Goal: Information Seeking & Learning: Find specific fact

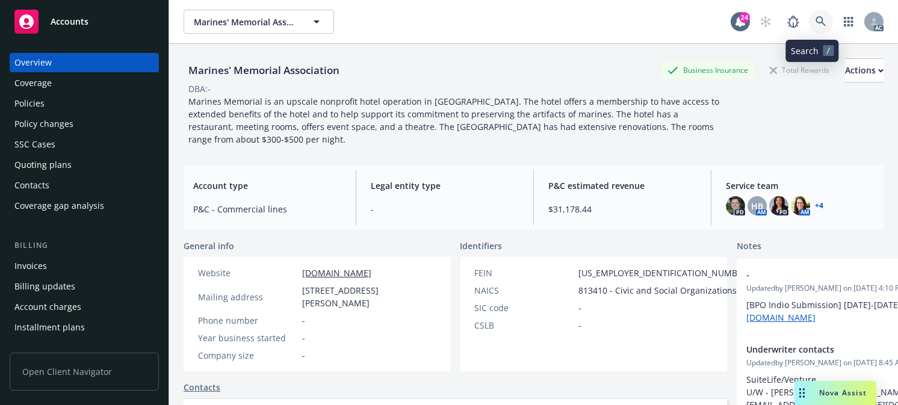
click at [815, 16] on icon at bounding box center [820, 21] width 11 height 11
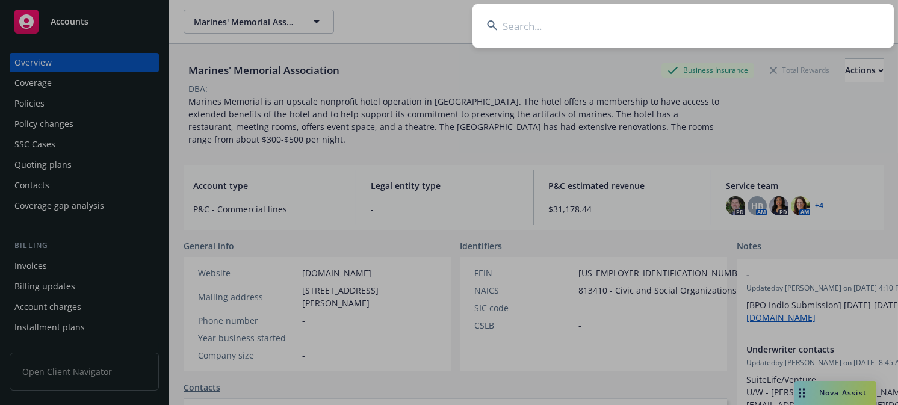
type input "eminor"
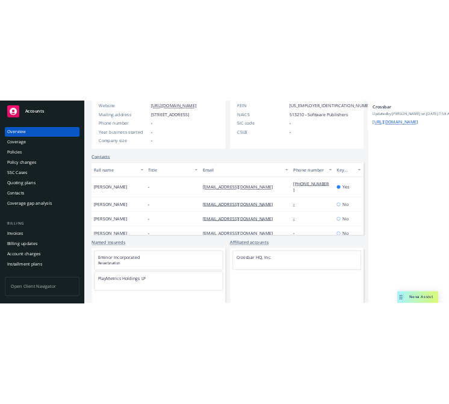
scroll to position [282, 0]
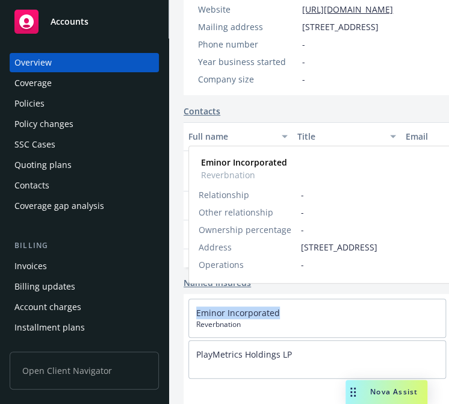
drag, startPoint x: 288, startPoint y: 304, endPoint x: 190, endPoint y: 307, distance: 98.1
click at [190, 307] on div "Eminor Incorporated Reverbnation" at bounding box center [317, 318] width 256 height 38
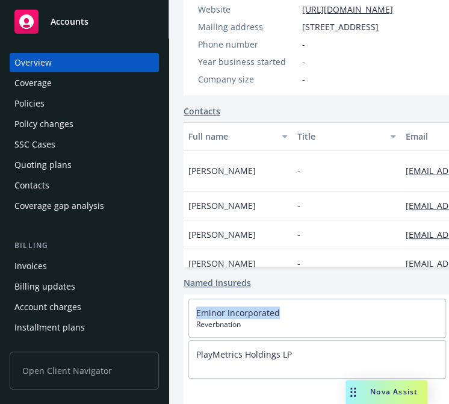
copy link "Eminor Incorporated"
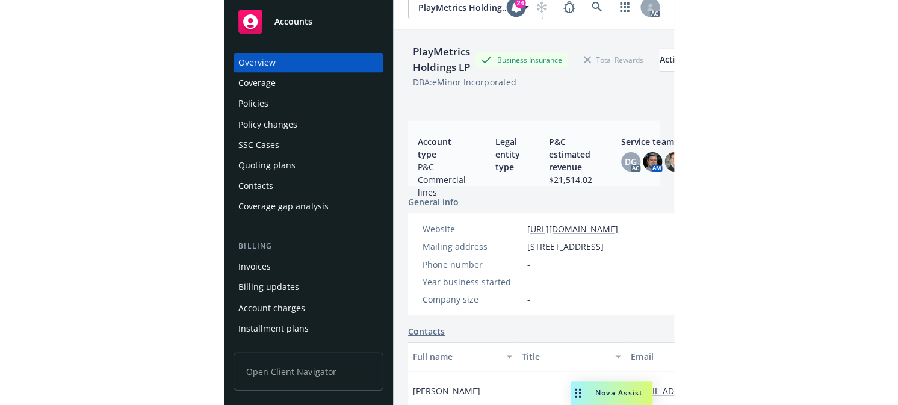
scroll to position [0, 0]
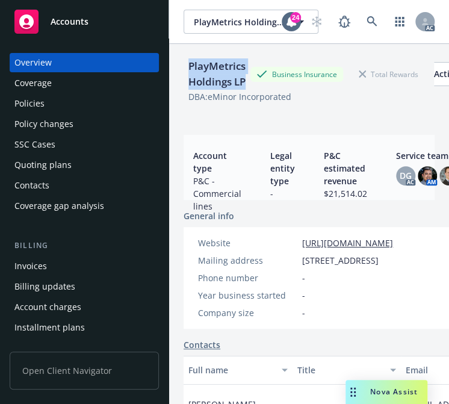
drag, startPoint x: 203, startPoint y: 94, endPoint x: 186, endPoint y: 69, distance: 29.9
click at [186, 67] on div "PlayMetrics Holdings LP" at bounding box center [216, 74] width 67 height 32
copy div "PlayMetrics Holdings LP"
click at [20, 102] on div "Policies" at bounding box center [29, 103] width 30 height 19
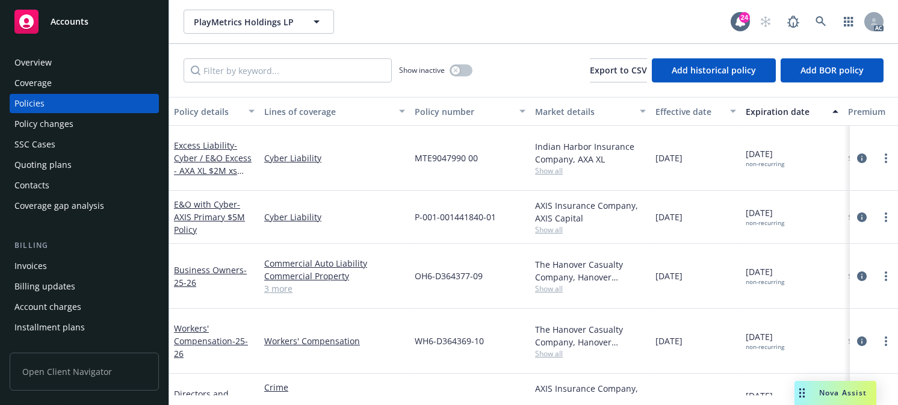
click at [451, 109] on div "Policy number" at bounding box center [463, 111] width 97 height 13
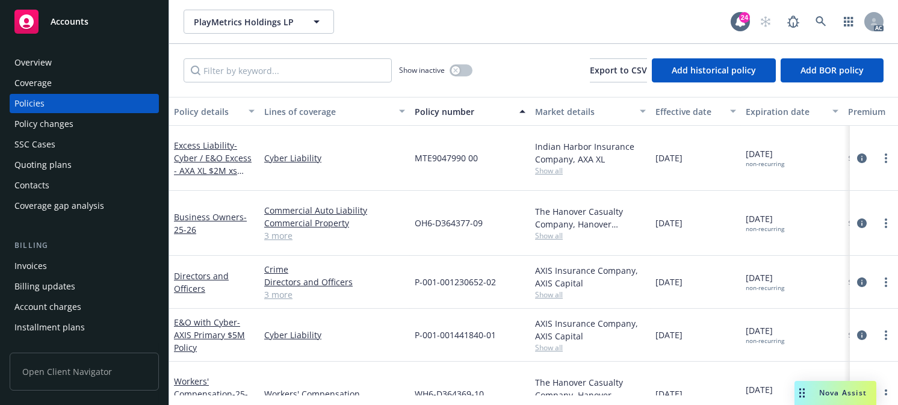
click at [451, 108] on div "Policy number" at bounding box center [463, 111] width 97 height 13
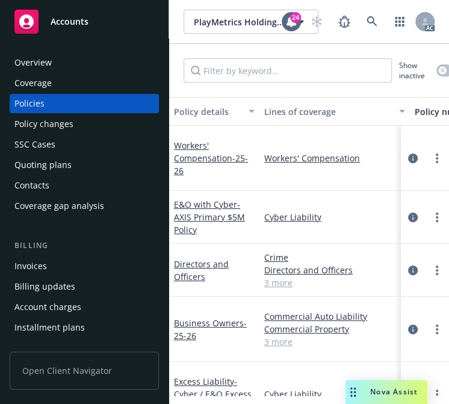
drag, startPoint x: 318, startPoint y: 102, endPoint x: 294, endPoint y: 116, distance: 28.1
drag, startPoint x: 294, startPoint y: 116, endPoint x: 361, endPoint y: 17, distance: 119.5
click at [366, 17] on icon at bounding box center [371, 21] width 11 height 11
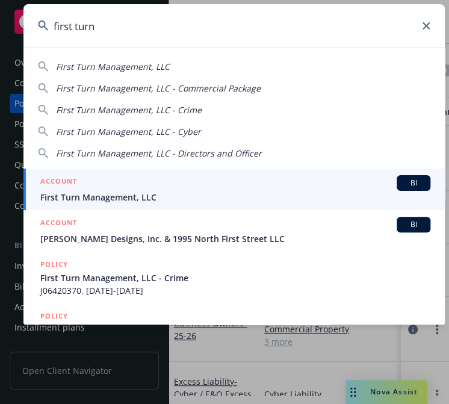
type input "first turn"
click at [100, 193] on span "First Turn Management, LLC" at bounding box center [235, 197] width 390 height 13
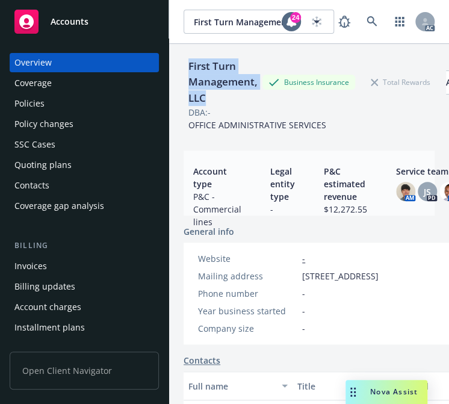
drag, startPoint x: 212, startPoint y: 97, endPoint x: 183, endPoint y: 69, distance: 39.6
click at [183, 69] on div "First Turn Management, LLC" at bounding box center [222, 82] width 79 height 48
copy div "First Turn Management, LLC"
click at [28, 106] on div "Policies" at bounding box center [29, 103] width 30 height 19
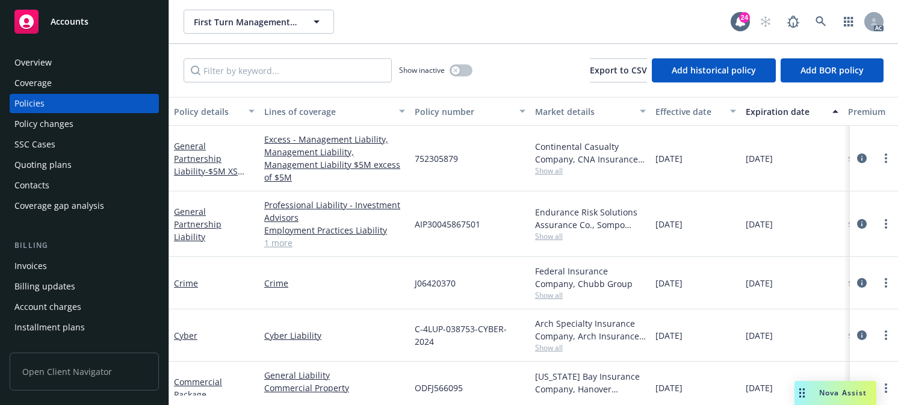
click at [445, 106] on div "Policy number" at bounding box center [463, 111] width 97 height 13
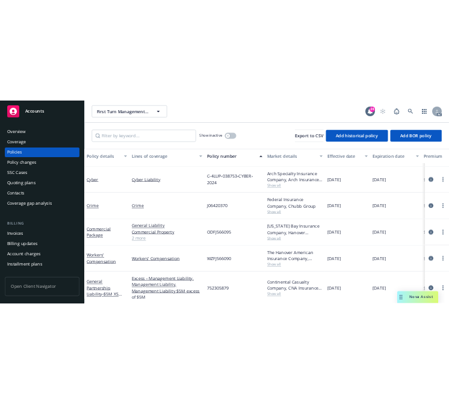
scroll to position [67, 0]
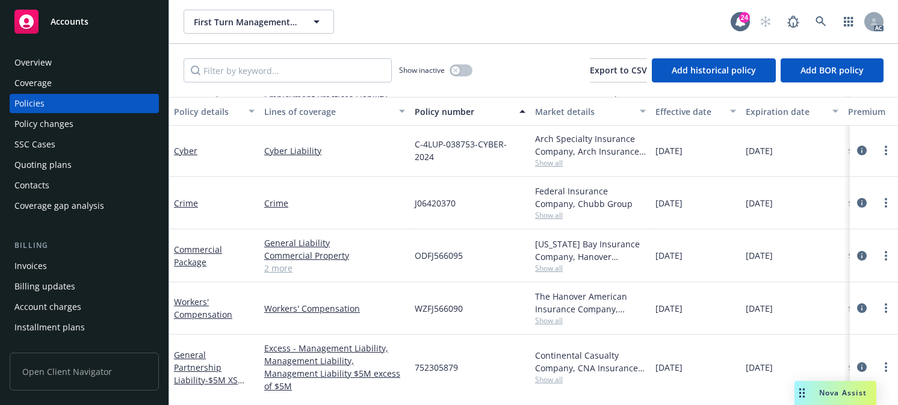
click at [453, 305] on span "WZFJ566090" at bounding box center [439, 308] width 48 height 13
drag, startPoint x: 478, startPoint y: 307, endPoint x: 415, endPoint y: 305, distance: 63.2
click at [415, 305] on div "WZFJ566090" at bounding box center [470, 308] width 120 height 52
copy span "WZFJ566090"
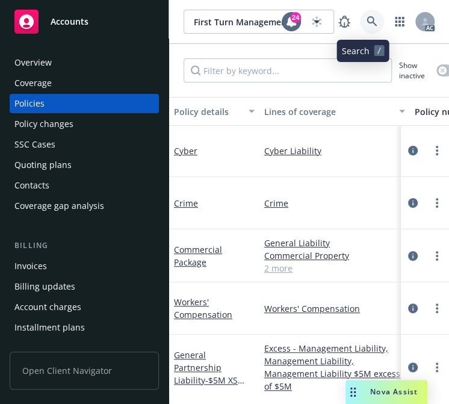
click at [366, 20] on icon at bounding box center [371, 21] width 11 height 11
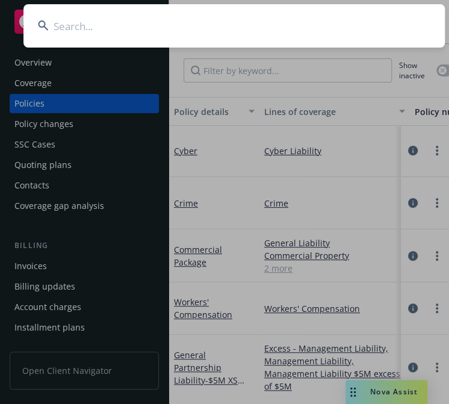
type input "KDInfotech, Inc."
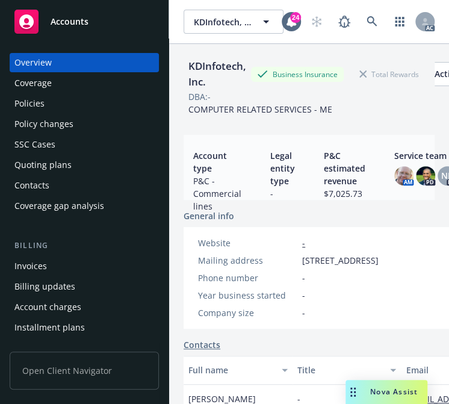
click at [40, 101] on div "Policies" at bounding box center [29, 103] width 30 height 19
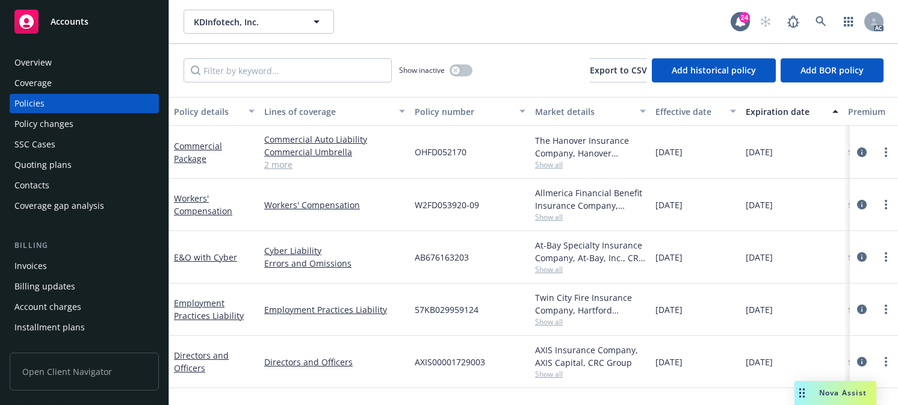
click at [696, 109] on div "Effective date" at bounding box center [688, 111] width 67 height 13
click at [688, 109] on div "Effective date" at bounding box center [688, 111] width 67 height 13
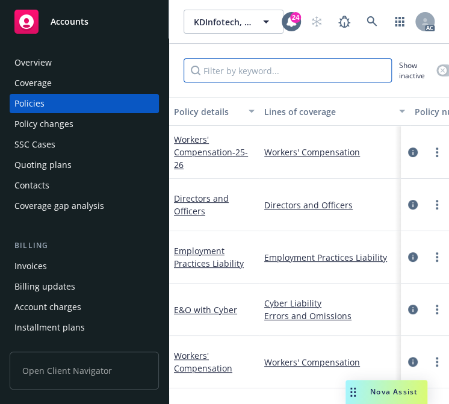
drag, startPoint x: 351, startPoint y: 72, endPoint x: 338, endPoint y: 73, distance: 13.3
click at [351, 72] on input "Filter by keyword..." at bounding box center [287, 70] width 208 height 24
drag, startPoint x: 35, startPoint y: 61, endPoint x: 42, endPoint y: 67, distance: 8.9
click at [35, 62] on div "Overview" at bounding box center [32, 62] width 37 height 19
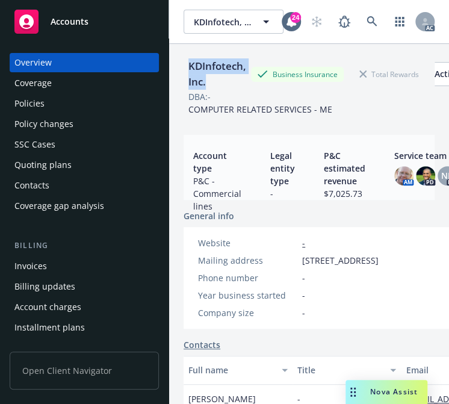
drag, startPoint x: 207, startPoint y: 84, endPoint x: 185, endPoint y: 69, distance: 26.9
click at [185, 69] on div "KDInfotech, Inc." at bounding box center [216, 74] width 67 height 32
copy div "KDInfotech, Inc."
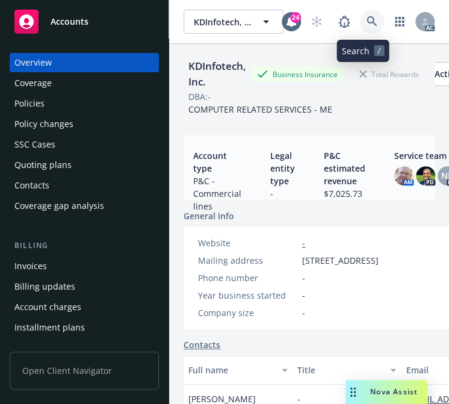
click at [366, 17] on icon at bounding box center [371, 21] width 11 height 11
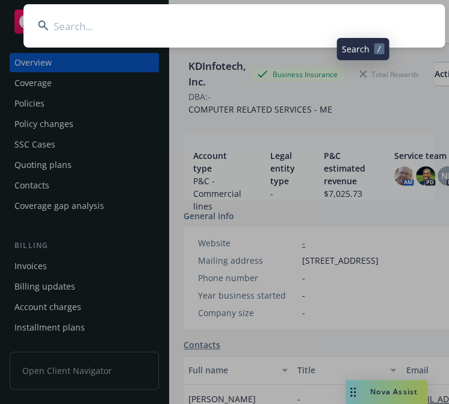
type input "[PERSON_NAME] Painting, Inc."
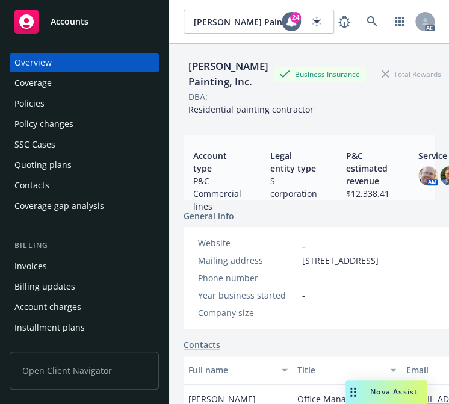
click at [30, 101] on div "Policies" at bounding box center [29, 103] width 30 height 19
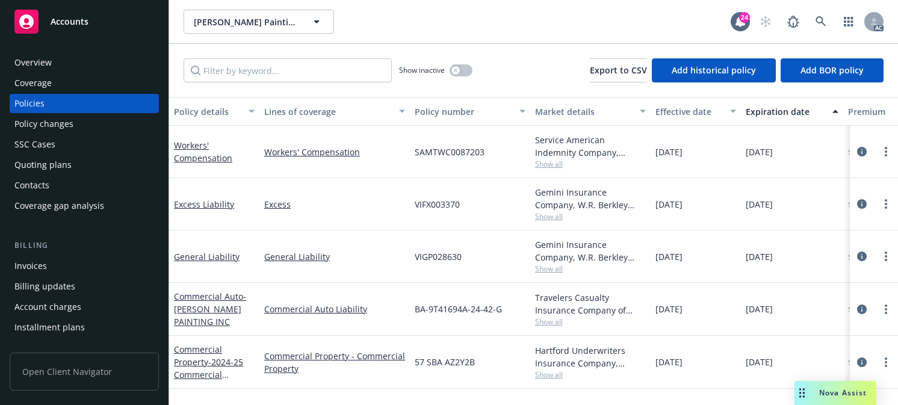
click at [673, 112] on div "Effective date" at bounding box center [688, 111] width 67 height 13
click at [673, 109] on div "Effective date" at bounding box center [688, 111] width 67 height 13
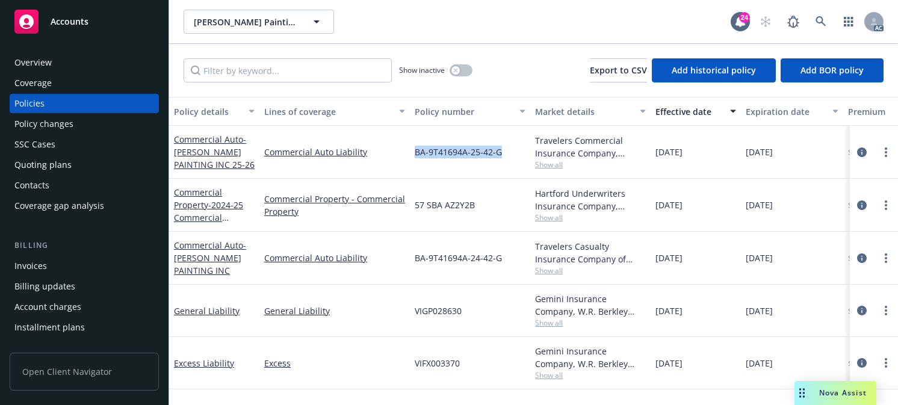
drag, startPoint x: 508, startPoint y: 153, endPoint x: 414, endPoint y: 156, distance: 94.5
click at [414, 156] on div "BA-9T41694A-25-42-G" at bounding box center [470, 152] width 120 height 53
copy span "BA-9T41694A-25-42-G"
